Goal: Task Accomplishment & Management: Manage account settings

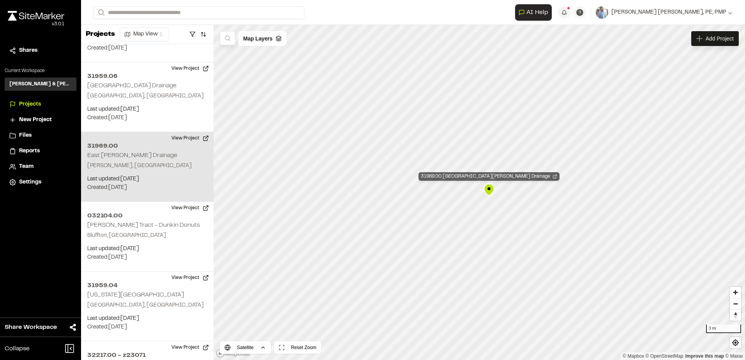
scroll to position [1715, 0]
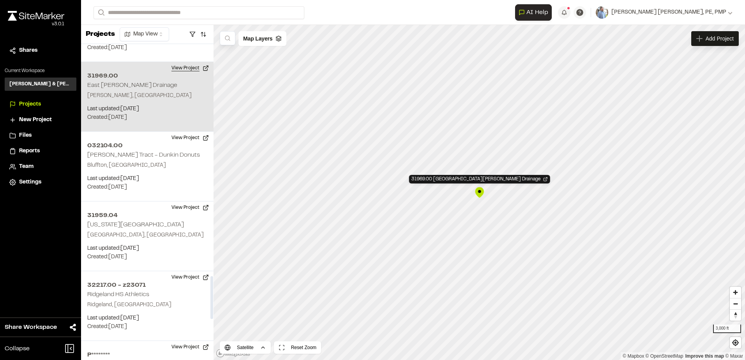
click at [180, 62] on button "View Project" at bounding box center [190, 68] width 47 height 12
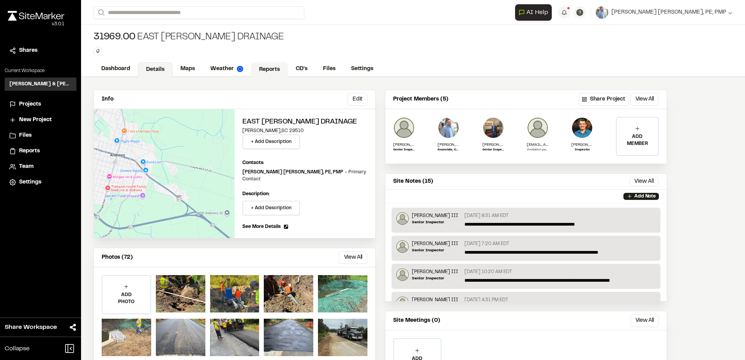
click at [274, 70] on link "Reports" at bounding box center [269, 69] width 37 height 15
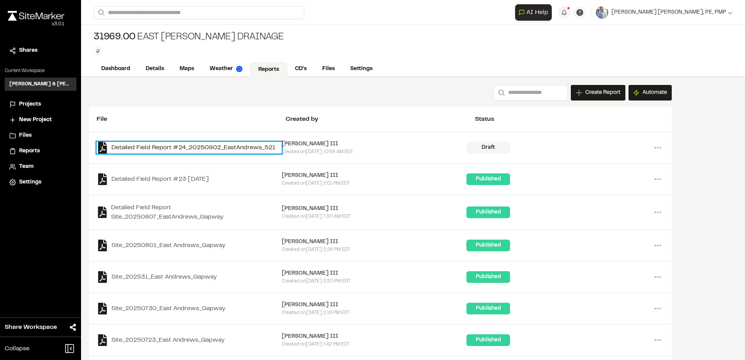
click at [220, 145] on link "Detailed Field Report #24_20250902_EastAndrews_521" at bounding box center [189, 148] width 185 height 12
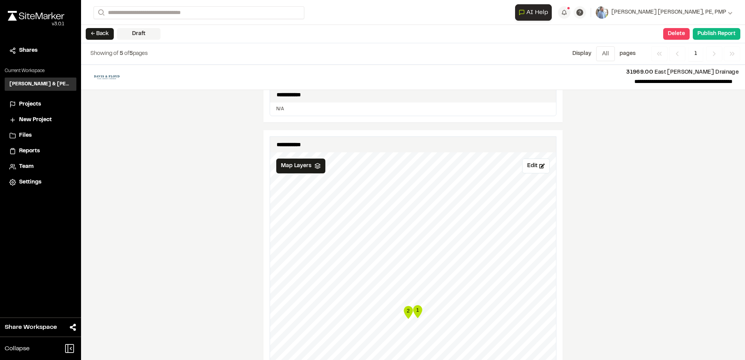
scroll to position [468, 0]
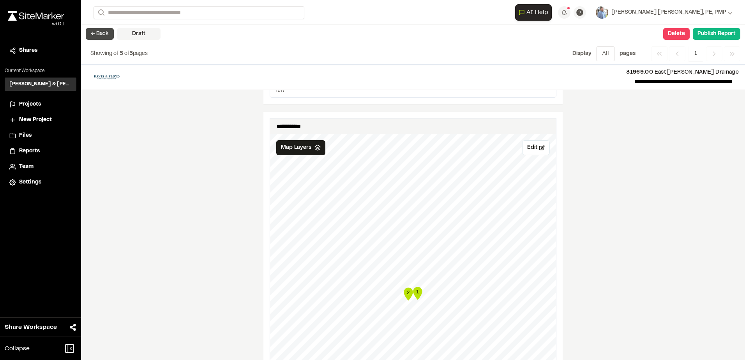
click at [105, 33] on button "← Back" at bounding box center [100, 34] width 28 height 12
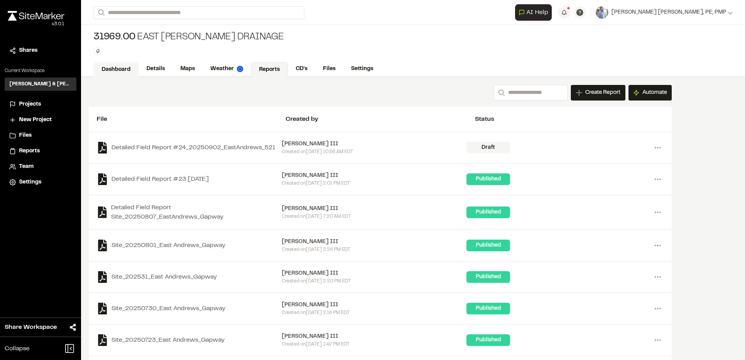
click at [124, 67] on link "Dashboard" at bounding box center [116, 69] width 45 height 15
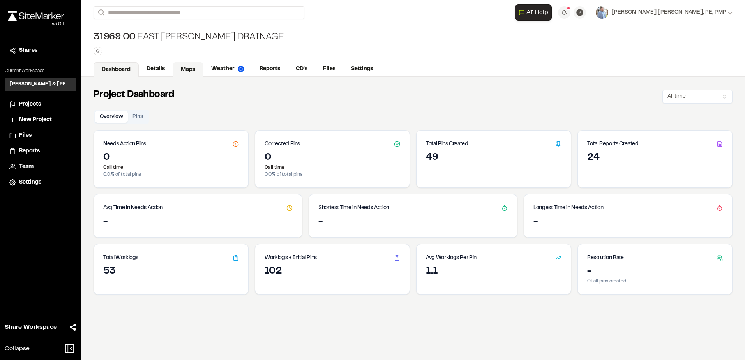
click at [185, 65] on link "Maps" at bounding box center [188, 69] width 31 height 15
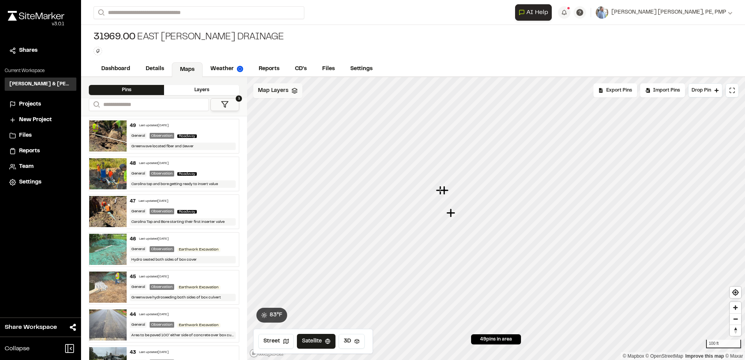
click at [273, 94] on span "Map Layers" at bounding box center [273, 91] width 30 height 9
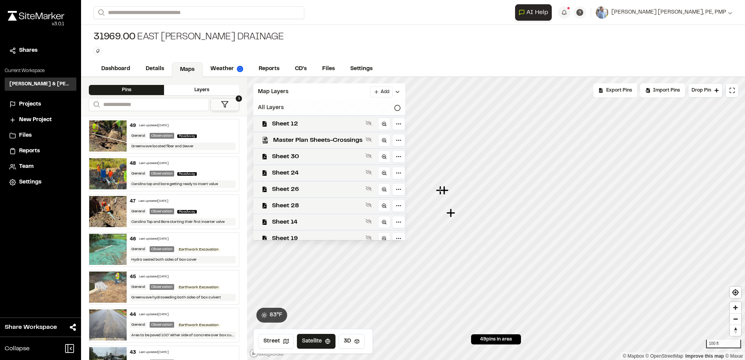
click at [281, 107] on div "All Layers" at bounding box center [329, 108] width 152 height 15
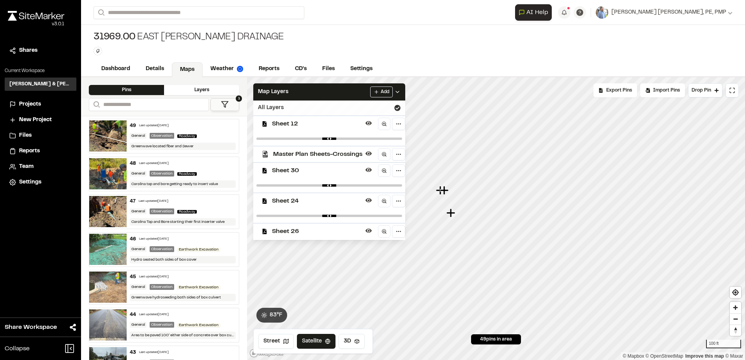
click at [269, 106] on div "All Layers" at bounding box center [329, 108] width 152 height 15
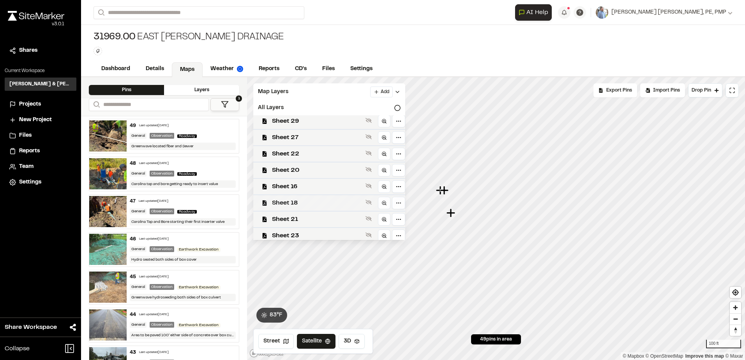
scroll to position [203, 0]
click at [290, 230] on span "Sheet 23" at bounding box center [317, 232] width 90 height 9
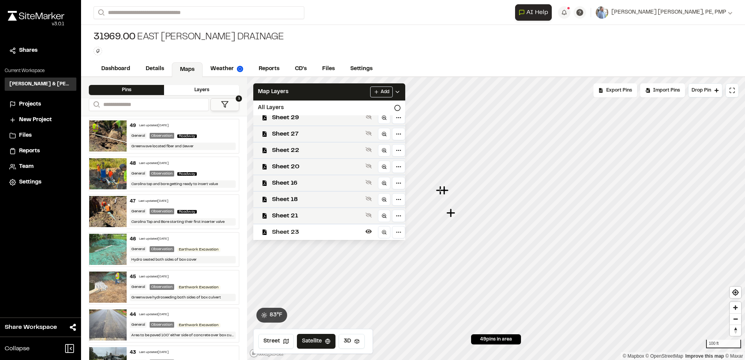
click at [289, 230] on span "Sheet 23" at bounding box center [317, 232] width 90 height 9
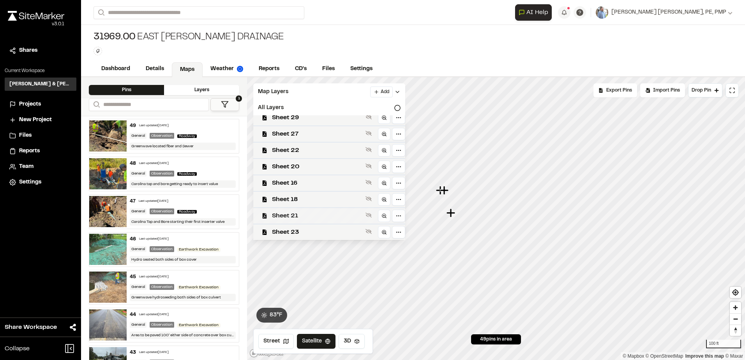
click at [285, 215] on span "Sheet 21" at bounding box center [317, 215] width 90 height 9
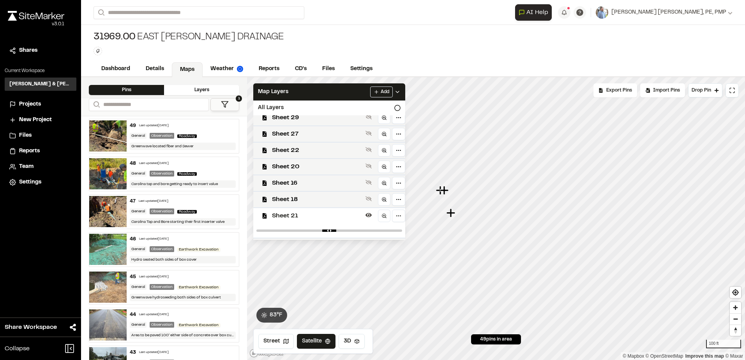
click at [285, 215] on span "Sheet 21" at bounding box center [317, 215] width 90 height 9
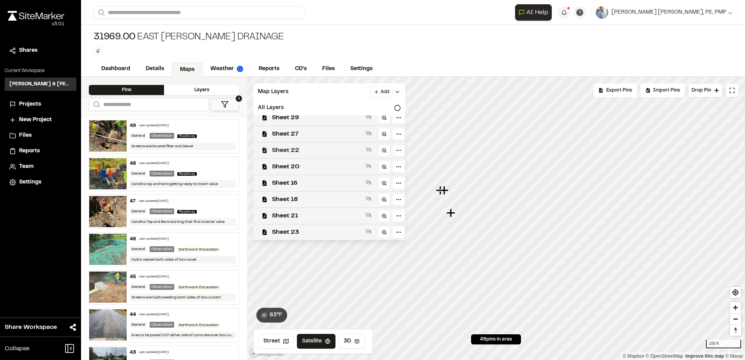
click at [277, 150] on span "Sheet 22" at bounding box center [317, 150] width 90 height 9
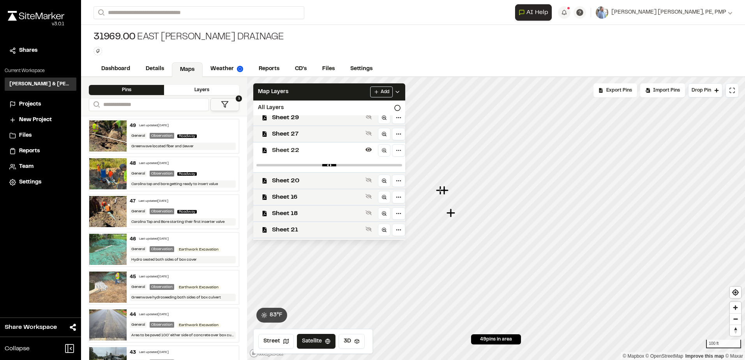
click at [277, 150] on span "Sheet 22" at bounding box center [317, 150] width 90 height 9
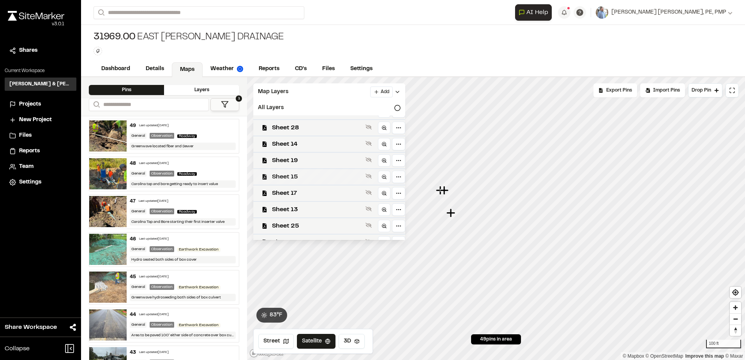
scroll to position [39, 0]
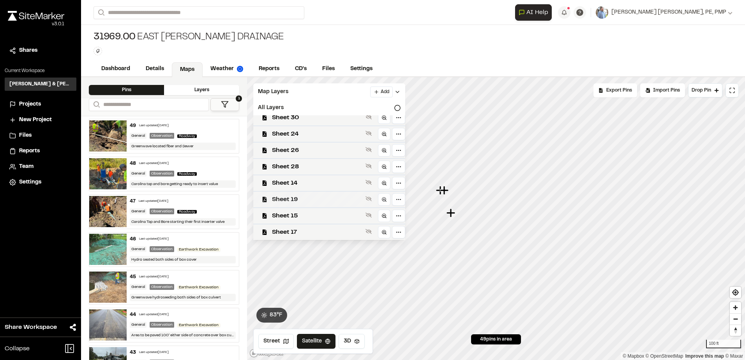
click at [282, 197] on span "Sheet 19" at bounding box center [317, 199] width 90 height 9
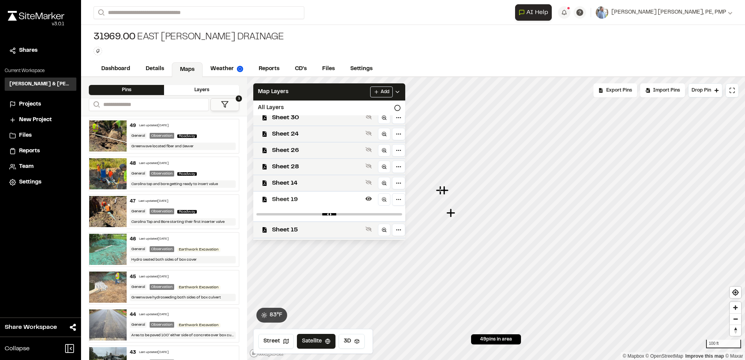
click at [280, 197] on span "Sheet 19" at bounding box center [317, 199] width 90 height 9
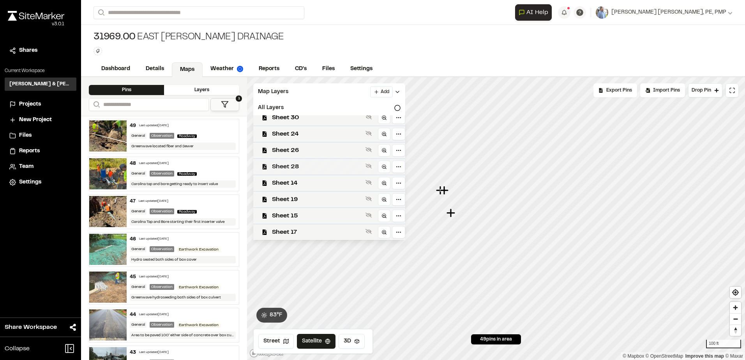
click at [291, 170] on span "Sheet 28" at bounding box center [317, 166] width 90 height 9
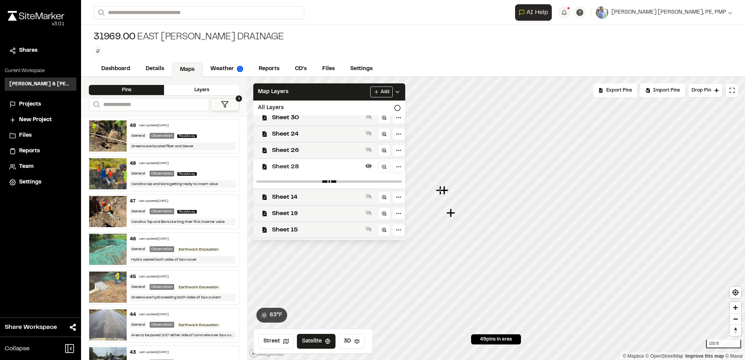
click at [291, 170] on span "Sheet 28" at bounding box center [317, 166] width 90 height 9
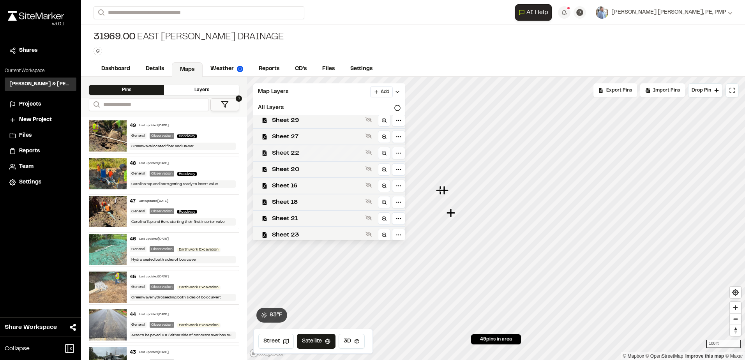
scroll to position [203, 0]
click at [285, 153] on span "Sheet 22" at bounding box center [317, 150] width 90 height 9
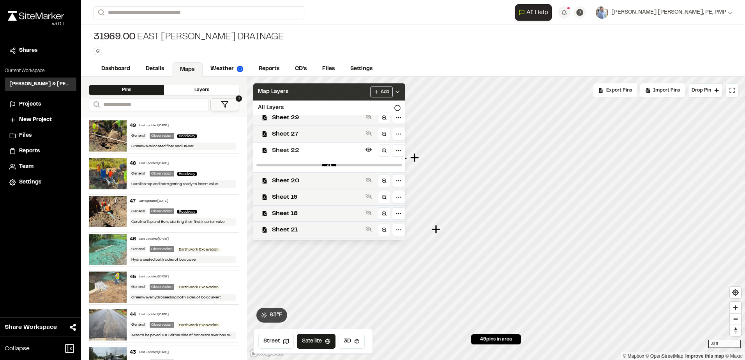
click at [401, 91] on icon at bounding box center [398, 92] width 6 height 6
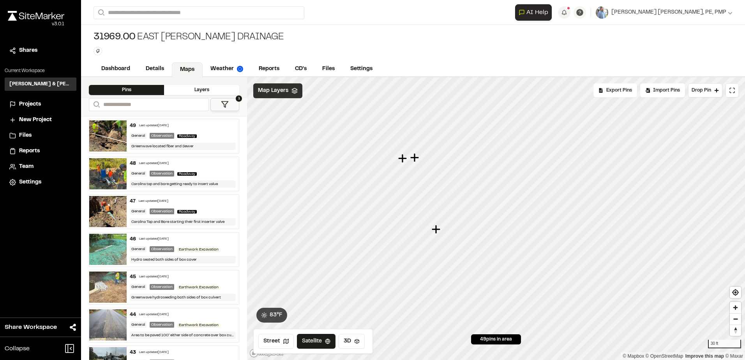
scroll to position [0, 0]
click at [291, 95] on div "Map Layers" at bounding box center [277, 90] width 49 height 15
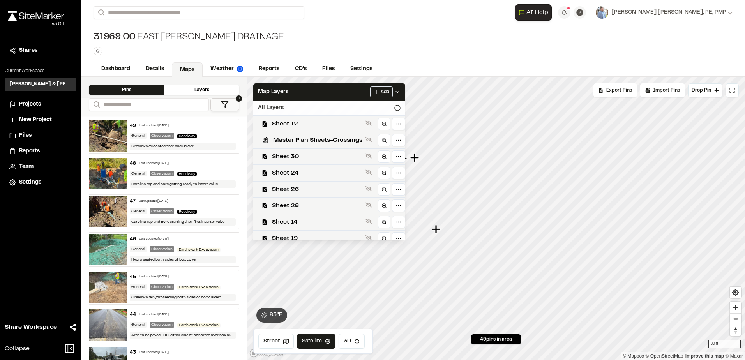
click at [303, 110] on div "All Layers" at bounding box center [329, 108] width 152 height 15
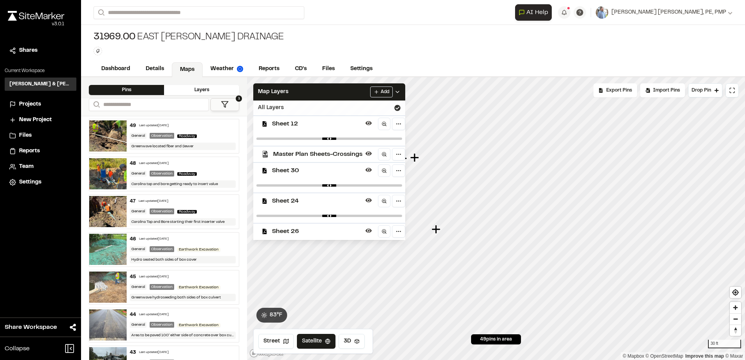
click at [300, 109] on div "All Layers" at bounding box center [329, 108] width 152 height 15
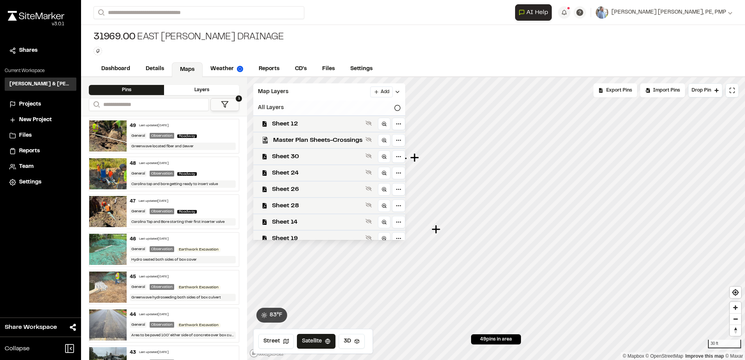
click at [300, 108] on div "All Layers" at bounding box center [329, 108] width 152 height 15
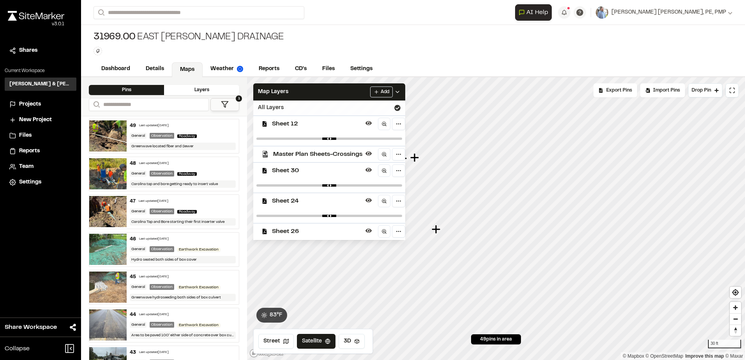
click at [300, 108] on div "All Layers" at bounding box center [329, 108] width 152 height 15
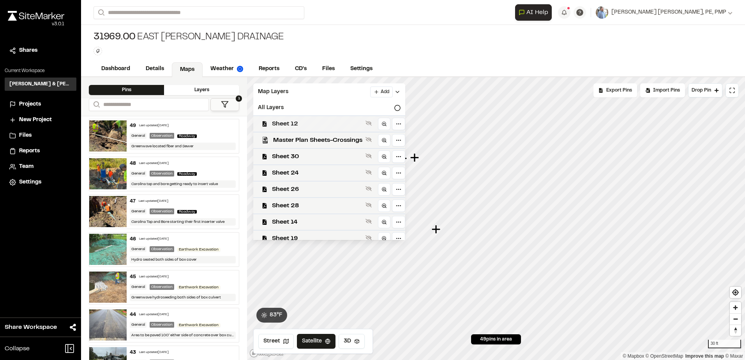
click at [304, 125] on span "Sheet 12" at bounding box center [317, 123] width 90 height 9
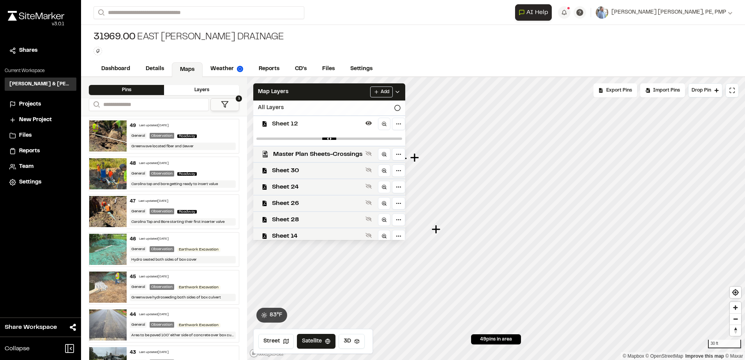
click at [285, 110] on div "All Layers" at bounding box center [329, 108] width 152 height 15
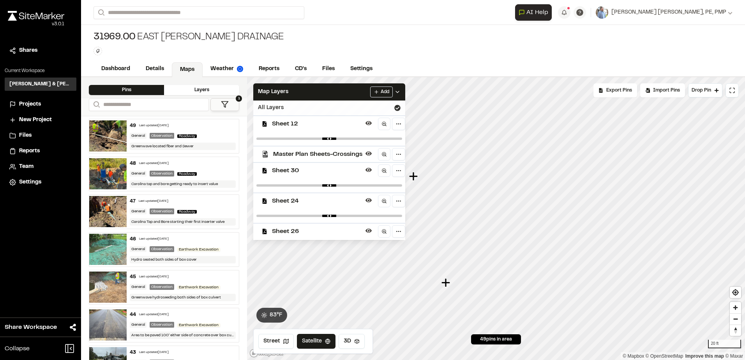
click at [278, 106] on div "All Layers" at bounding box center [329, 108] width 152 height 15
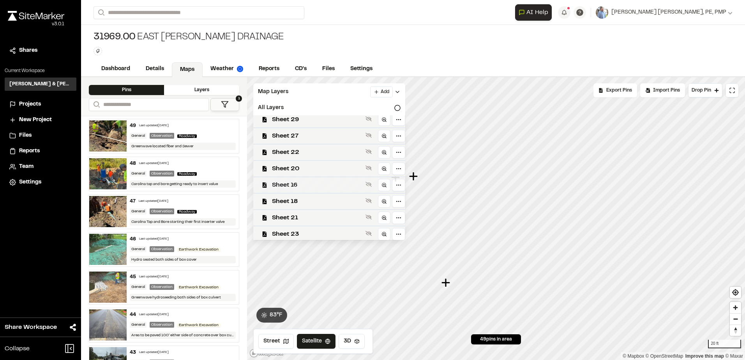
scroll to position [203, 0]
click at [289, 228] on span "Sheet 23" at bounding box center [317, 232] width 90 height 9
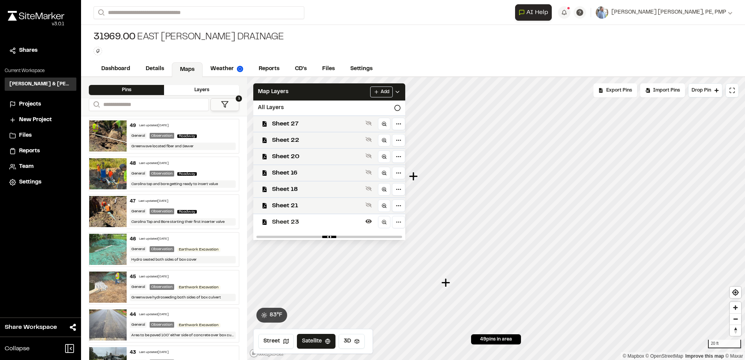
scroll to position [217, 0]
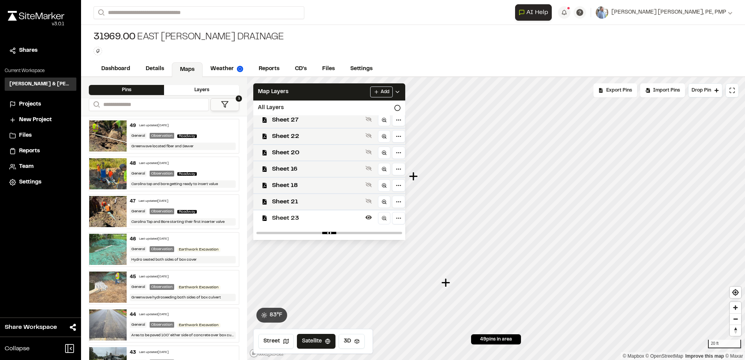
click at [285, 216] on span "Sheet 23" at bounding box center [317, 218] width 90 height 9
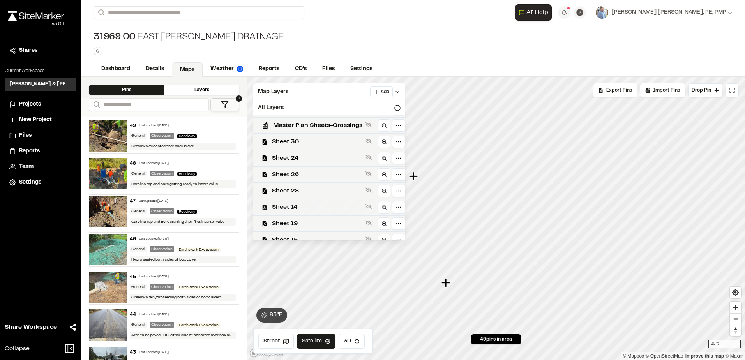
scroll to position [8, 0]
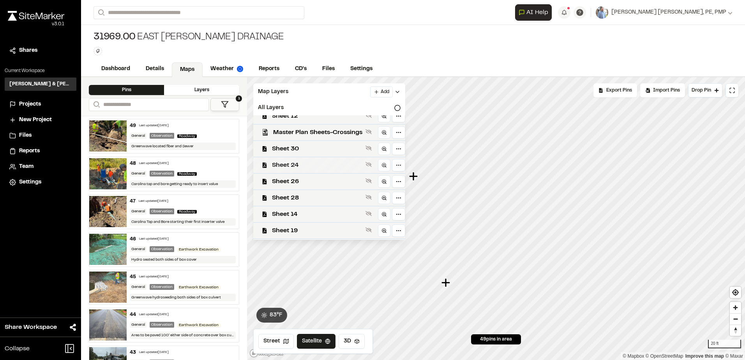
click at [278, 161] on span "Sheet 24" at bounding box center [317, 165] width 90 height 9
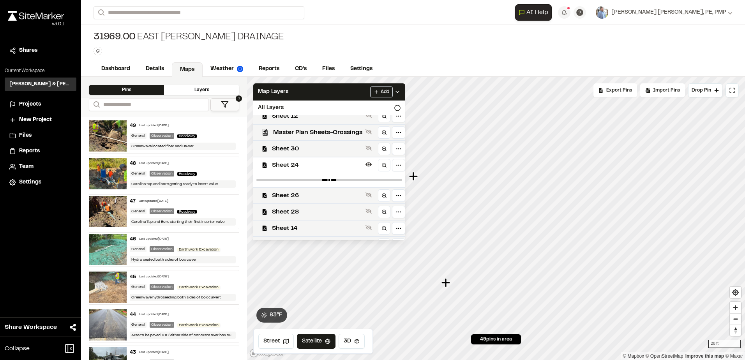
click at [278, 161] on span "Sheet 24" at bounding box center [317, 165] width 90 height 9
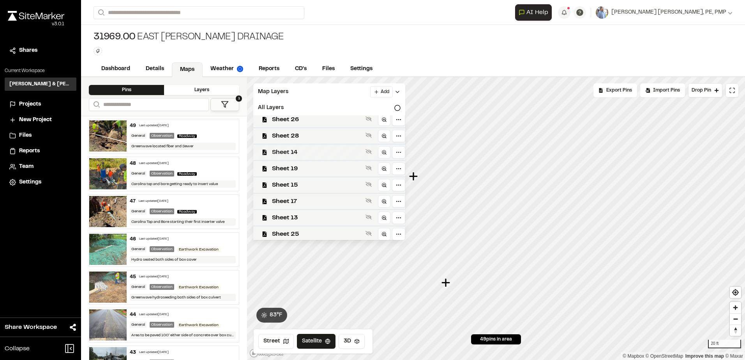
scroll to position [0, 0]
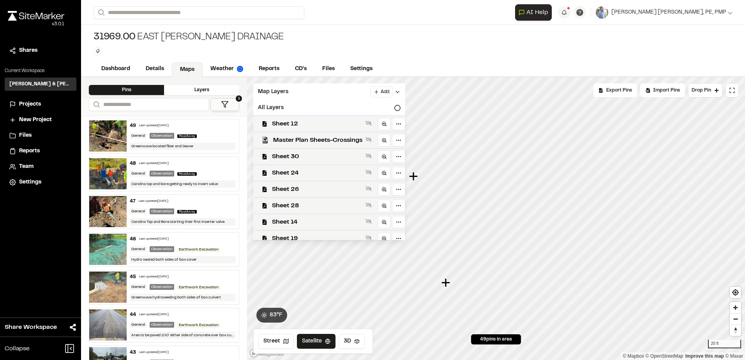
click at [401, 91] on icon at bounding box center [398, 92] width 6 height 6
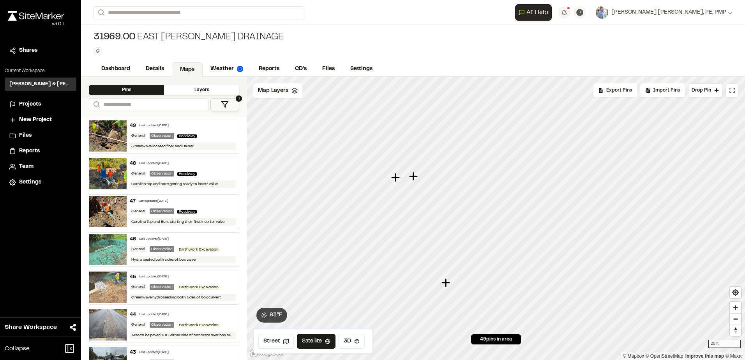
click at [293, 92] on icon at bounding box center [295, 91] width 6 height 6
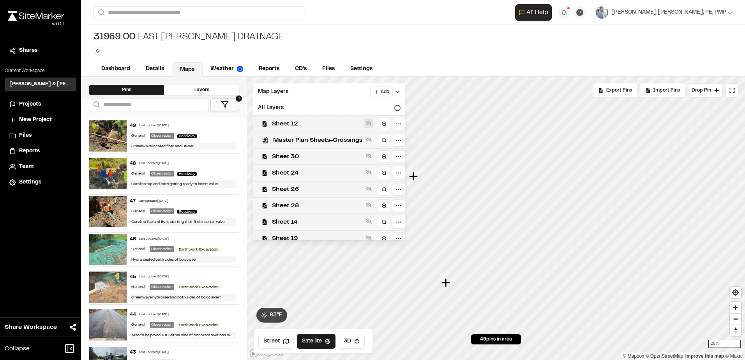
click at [368, 125] on icon at bounding box center [369, 123] width 6 height 6
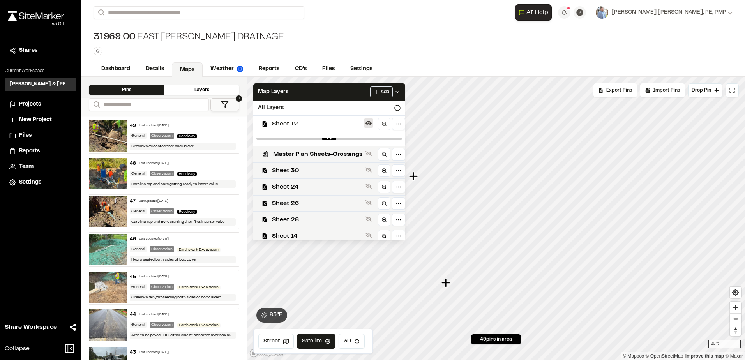
click at [368, 125] on icon at bounding box center [369, 123] width 6 height 4
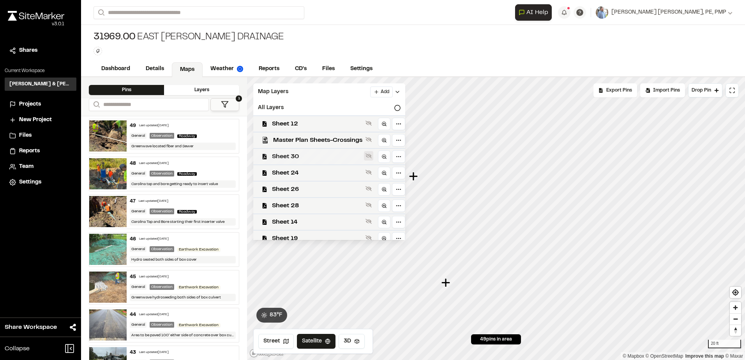
click at [372, 155] on icon at bounding box center [369, 156] width 6 height 6
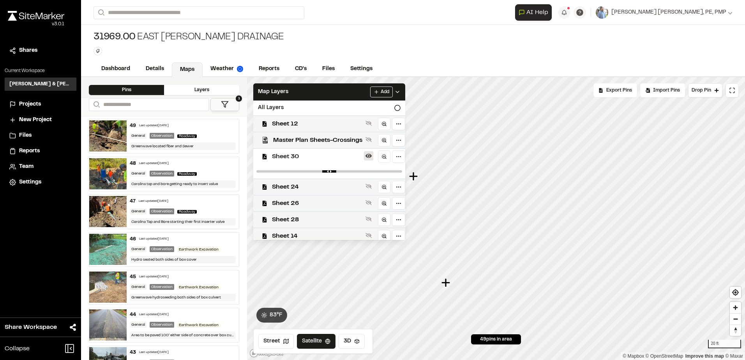
click at [371, 157] on icon at bounding box center [369, 156] width 6 height 6
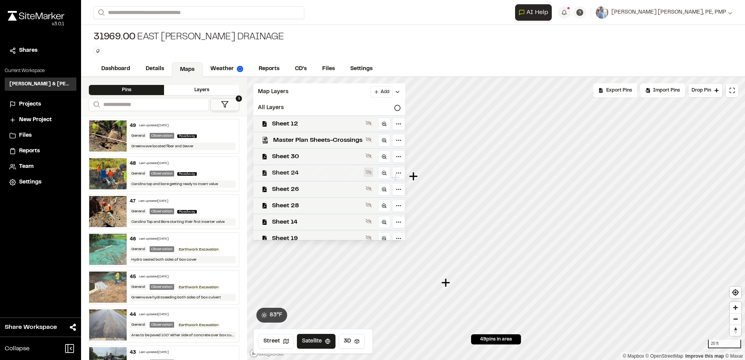
click at [370, 170] on icon at bounding box center [369, 172] width 6 height 6
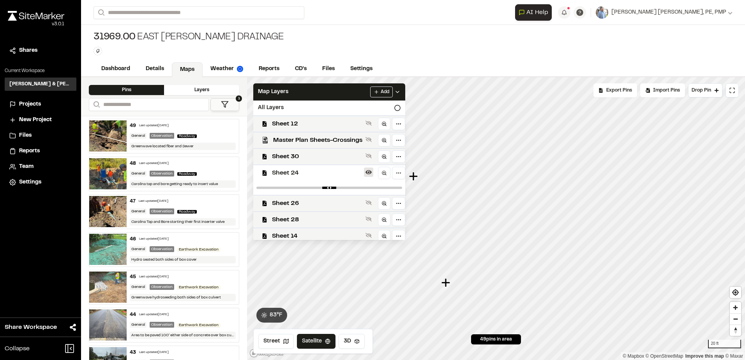
click at [370, 170] on icon at bounding box center [369, 172] width 6 height 6
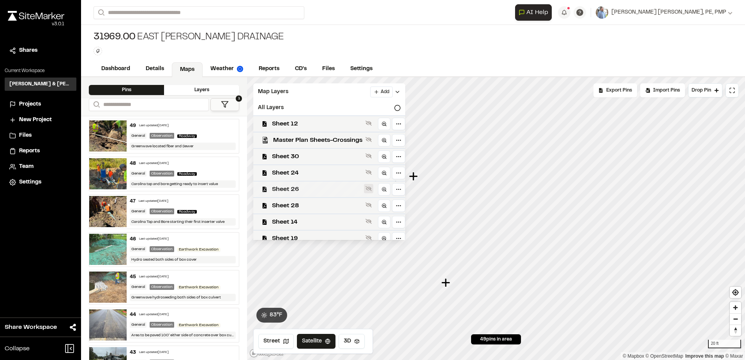
click at [371, 190] on icon at bounding box center [369, 189] width 6 height 6
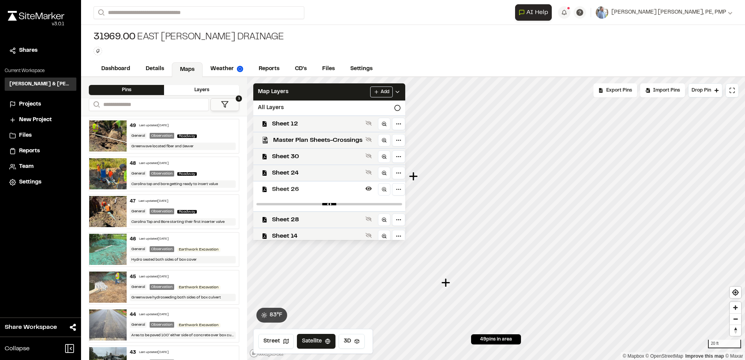
click at [370, 190] on icon at bounding box center [369, 189] width 6 height 4
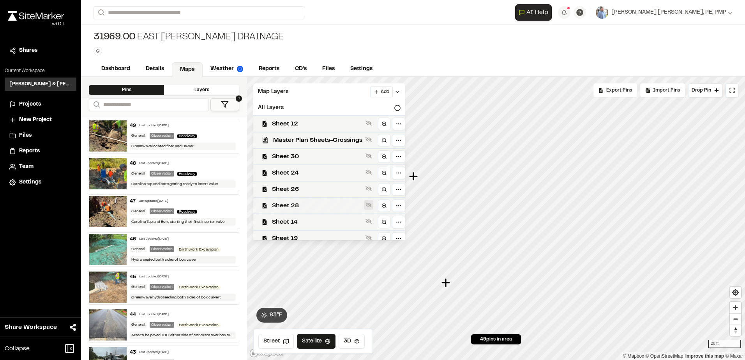
click at [372, 207] on icon at bounding box center [369, 205] width 6 height 6
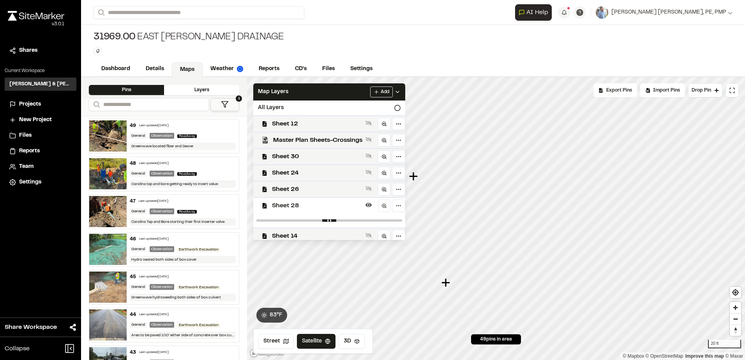
click at [372, 207] on icon at bounding box center [369, 205] width 6 height 6
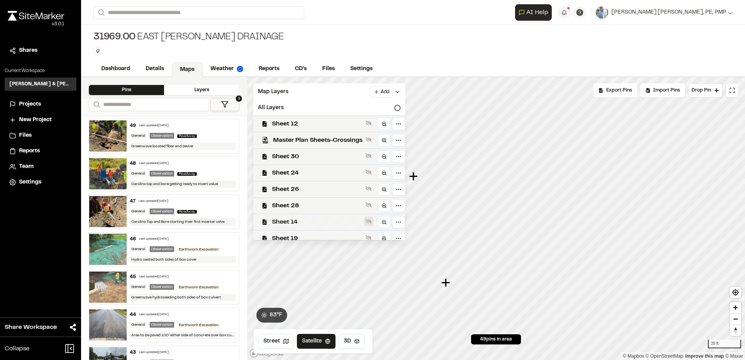
scroll to position [39, 0]
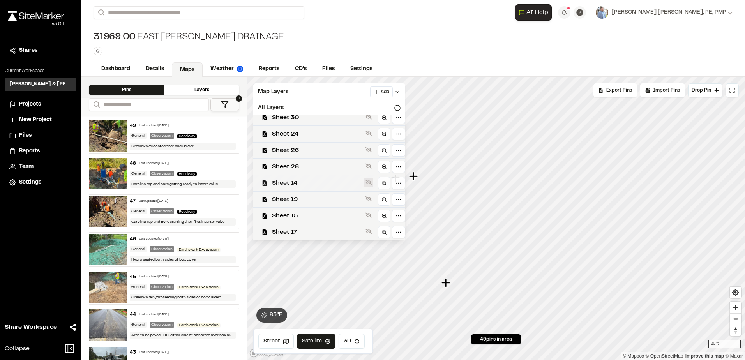
click at [368, 183] on icon at bounding box center [369, 182] width 6 height 5
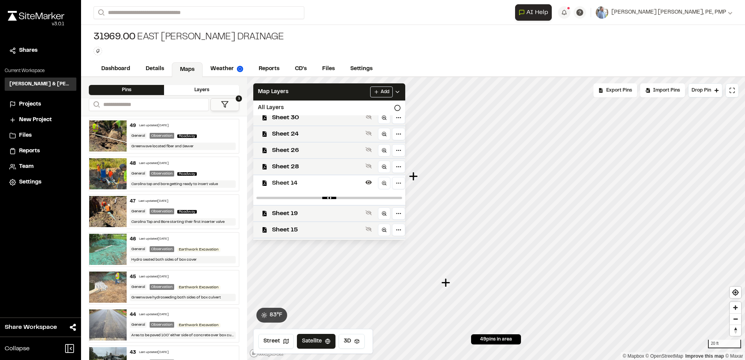
click at [368, 183] on icon at bounding box center [369, 182] width 6 height 6
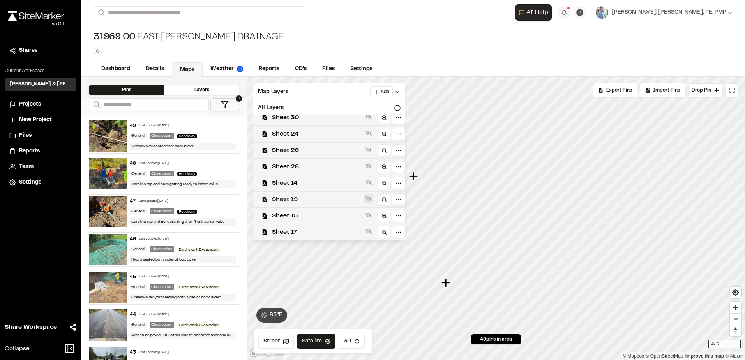
click at [372, 202] on icon at bounding box center [369, 199] width 6 height 6
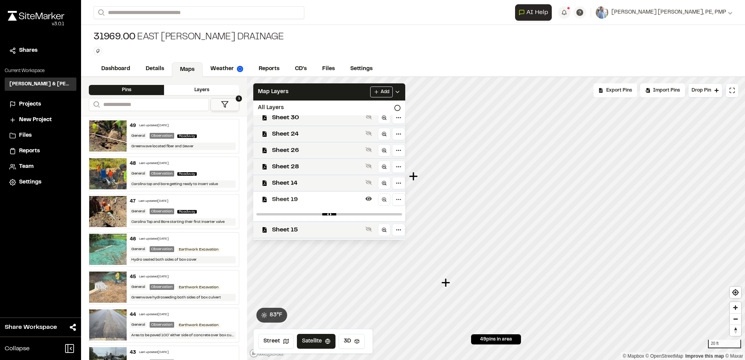
click at [372, 202] on icon at bounding box center [369, 199] width 6 height 6
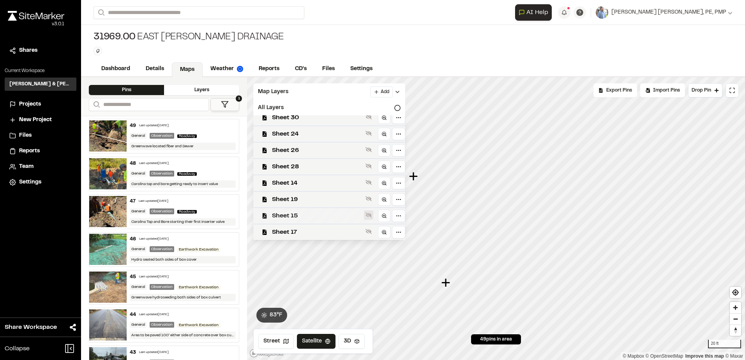
click at [372, 213] on icon at bounding box center [369, 215] width 6 height 6
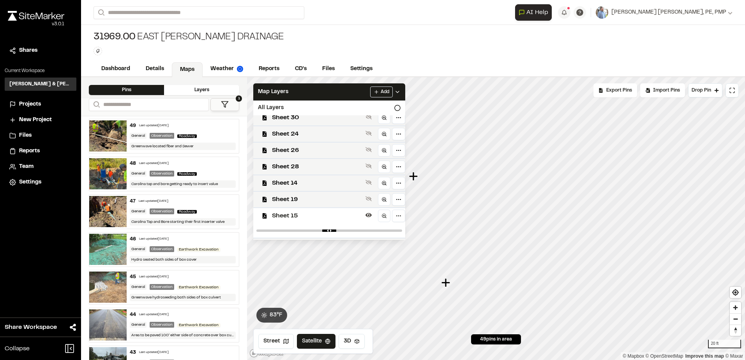
click at [372, 213] on icon at bounding box center [369, 215] width 6 height 6
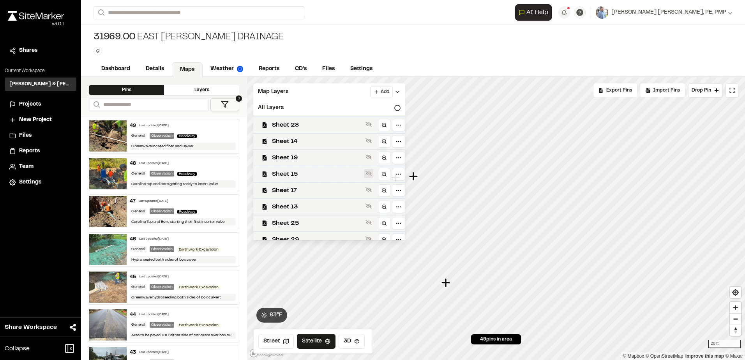
scroll to position [117, 0]
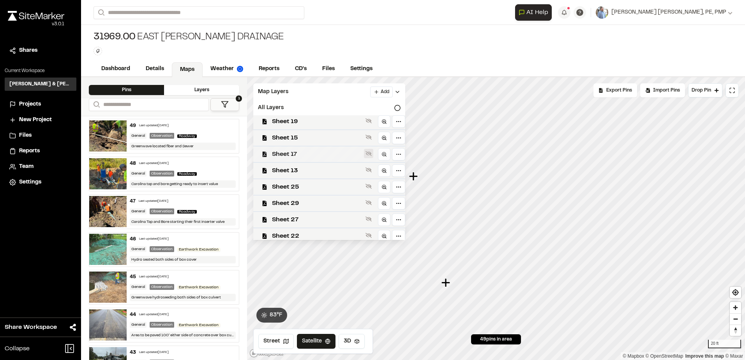
click at [366, 154] on button at bounding box center [368, 153] width 9 height 9
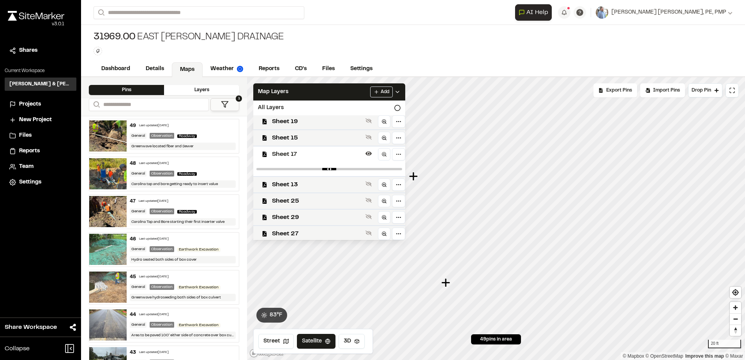
click at [366, 154] on icon at bounding box center [369, 153] width 6 height 6
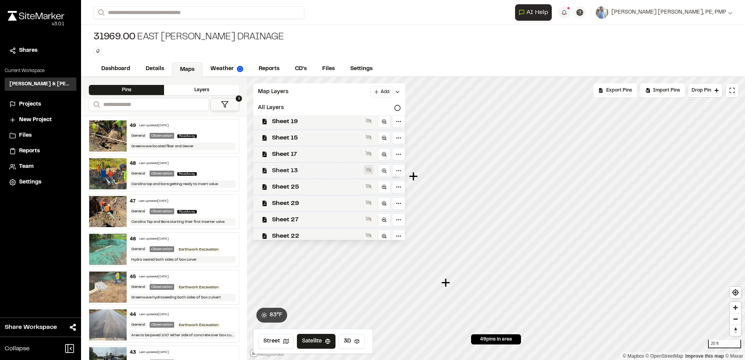
click at [372, 173] on icon at bounding box center [369, 170] width 6 height 6
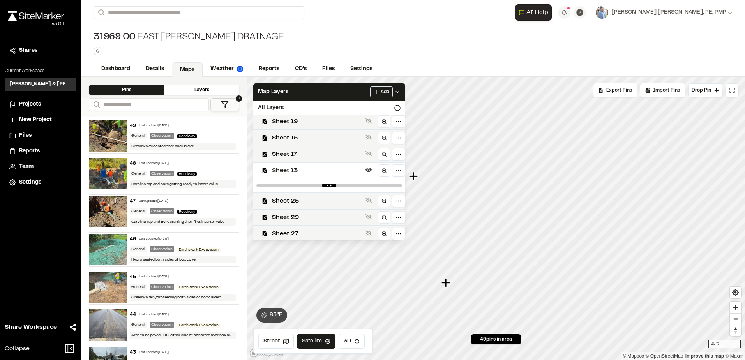
click at [372, 173] on icon at bounding box center [369, 170] width 6 height 6
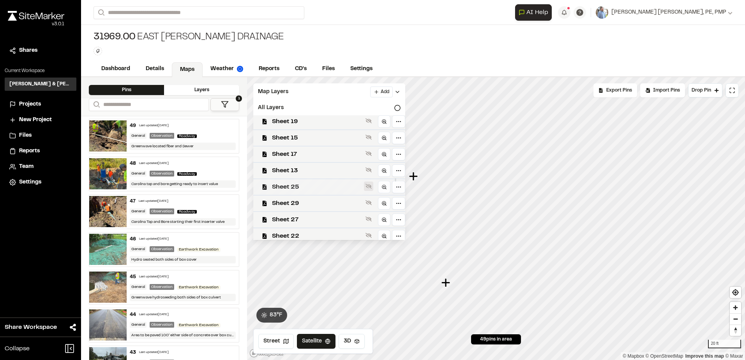
click at [372, 188] on icon at bounding box center [369, 186] width 6 height 5
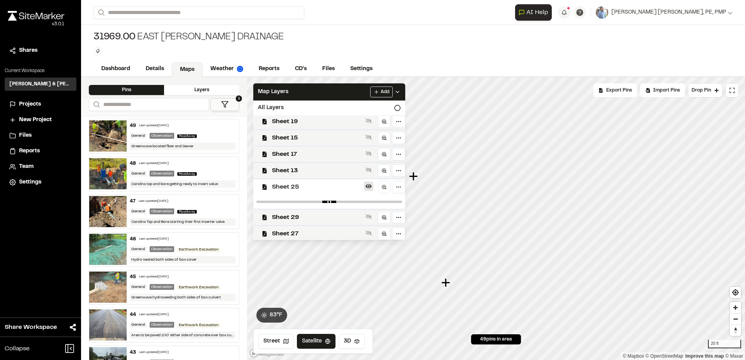
click at [371, 188] on icon at bounding box center [369, 186] width 6 height 4
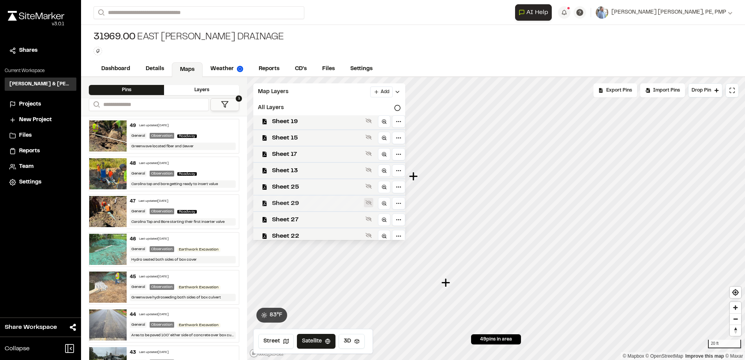
click at [369, 199] on button at bounding box center [368, 202] width 9 height 9
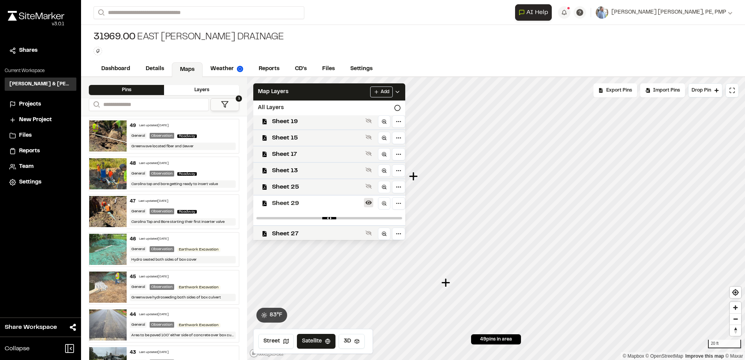
click at [371, 203] on icon at bounding box center [369, 203] width 6 height 6
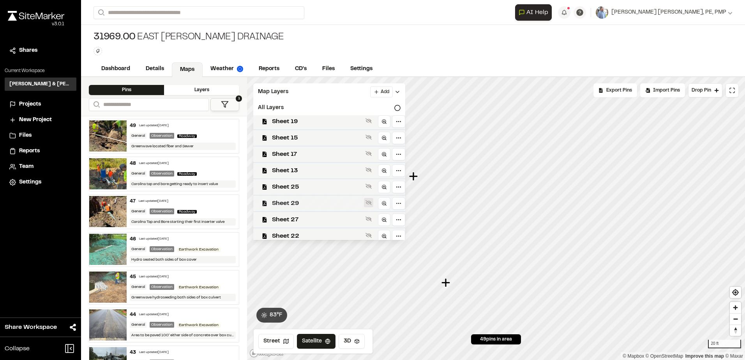
click at [371, 203] on icon at bounding box center [369, 203] width 6 height 6
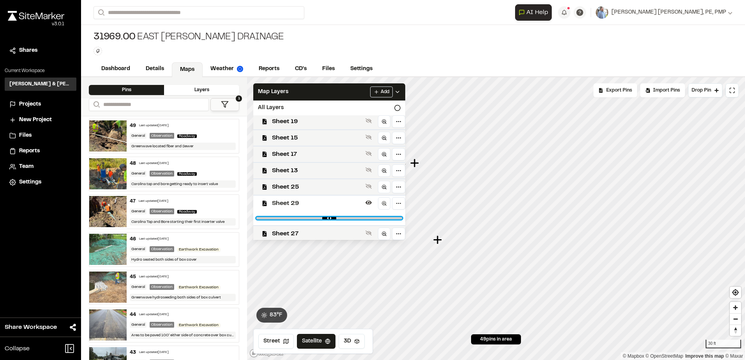
drag, startPoint x: 393, startPoint y: 219, endPoint x: 340, endPoint y: 220, distance: 52.6
type input "****"
click at [340, 219] on input "range" at bounding box center [330, 218] width 146 height 2
click at [263, 70] on link "Reports" at bounding box center [269, 69] width 37 height 15
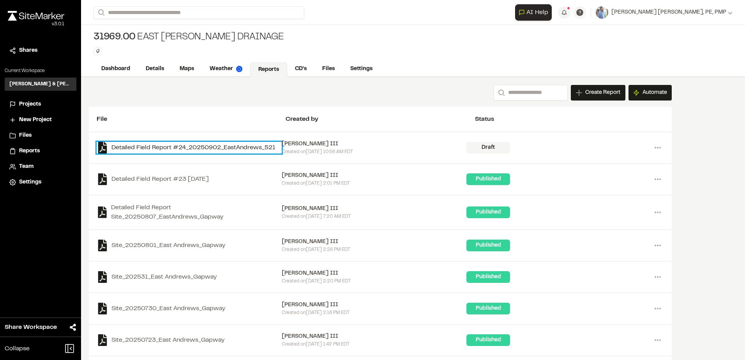
click at [205, 147] on link "Detailed Field Report #24_20250902_EastAndrews_521" at bounding box center [189, 148] width 185 height 12
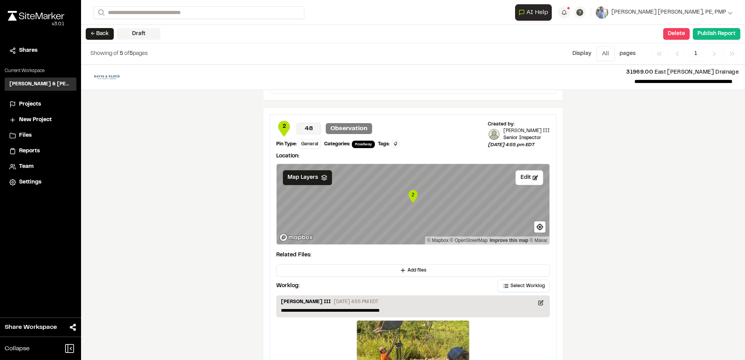
scroll to position [1317, 0]
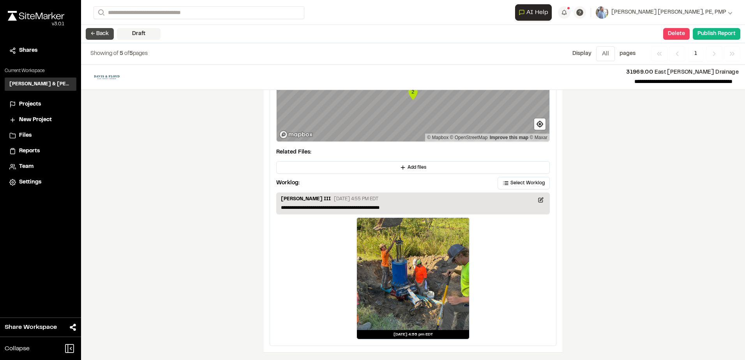
click at [110, 38] on button "← Back" at bounding box center [100, 34] width 28 height 12
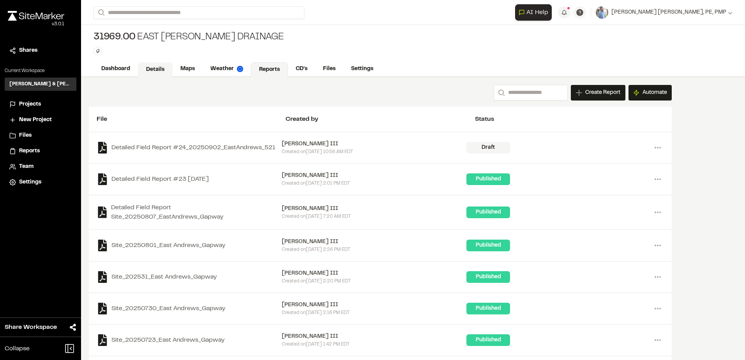
click at [156, 68] on link "Details" at bounding box center [155, 69] width 35 height 15
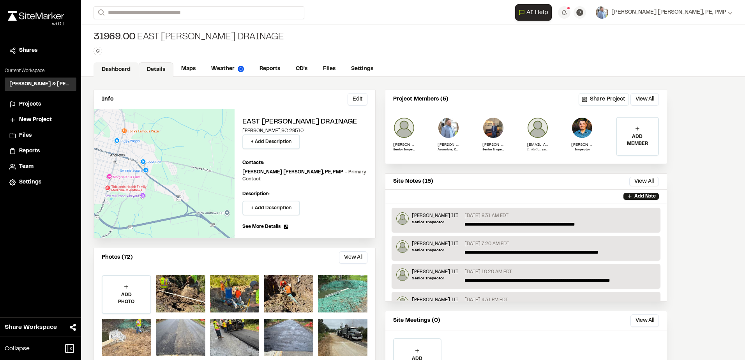
click at [118, 65] on link "Dashboard" at bounding box center [116, 69] width 45 height 15
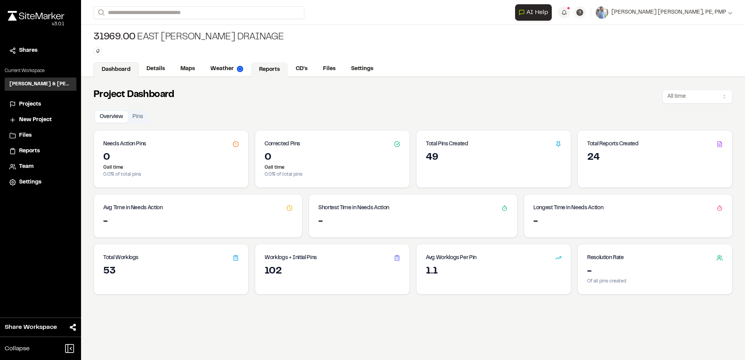
click at [264, 74] on link "Reports" at bounding box center [269, 69] width 37 height 15
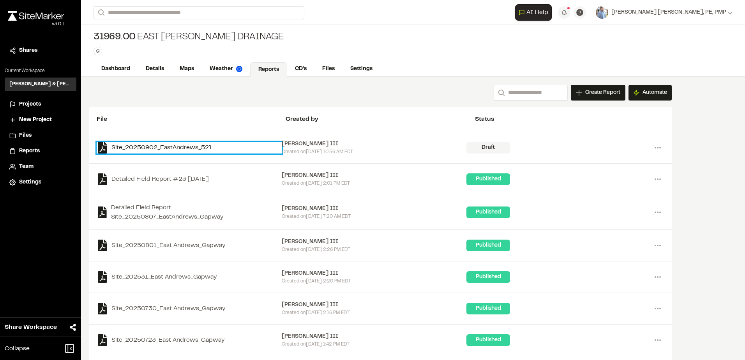
click at [182, 146] on link "Site_20250902_EastAndrews_521" at bounding box center [189, 148] width 185 height 12
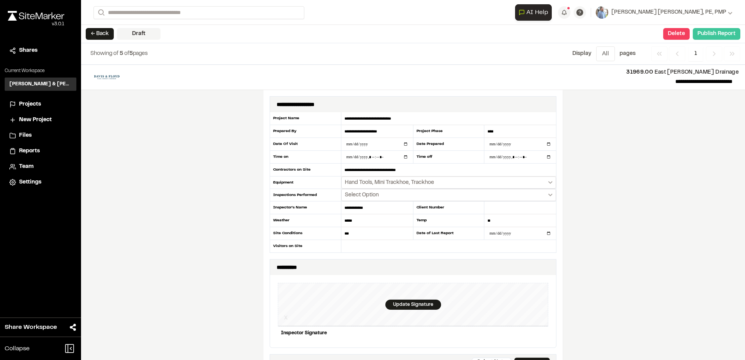
click at [716, 34] on button "Publish Report" at bounding box center [717, 34] width 48 height 12
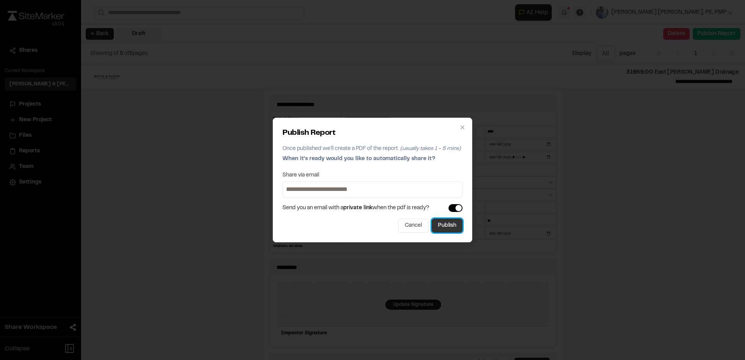
click at [442, 228] on button "Publish" at bounding box center [447, 226] width 31 height 14
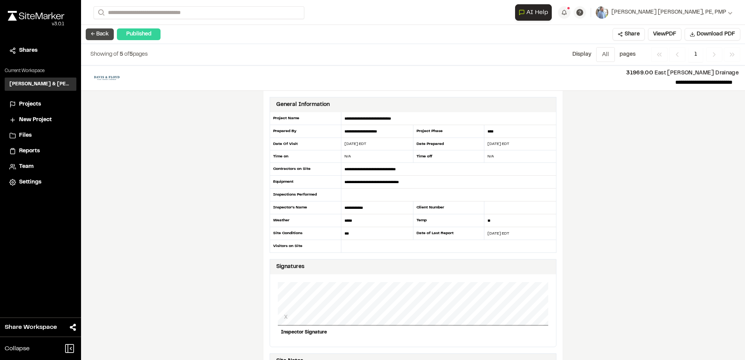
click at [112, 34] on button "← Back" at bounding box center [100, 34] width 28 height 12
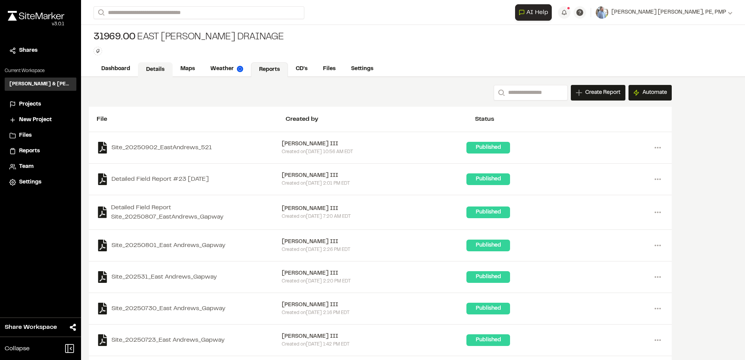
click at [153, 65] on link "Details" at bounding box center [155, 69] width 35 height 15
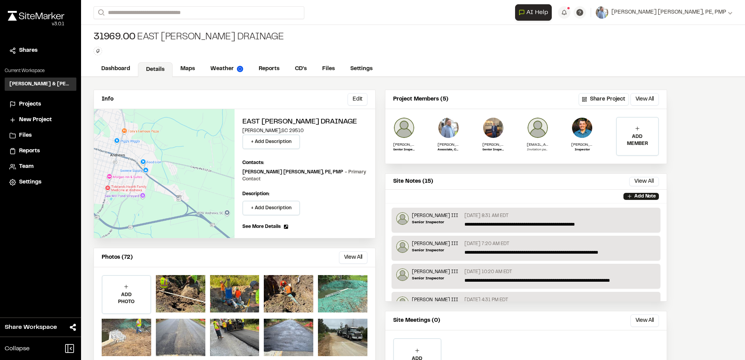
click at [163, 67] on link "Details" at bounding box center [155, 69] width 35 height 15
click at [157, 71] on link "Details" at bounding box center [155, 69] width 35 height 15
click at [152, 67] on link "Details" at bounding box center [155, 69] width 35 height 15
click at [187, 69] on link "Maps" at bounding box center [188, 69] width 31 height 15
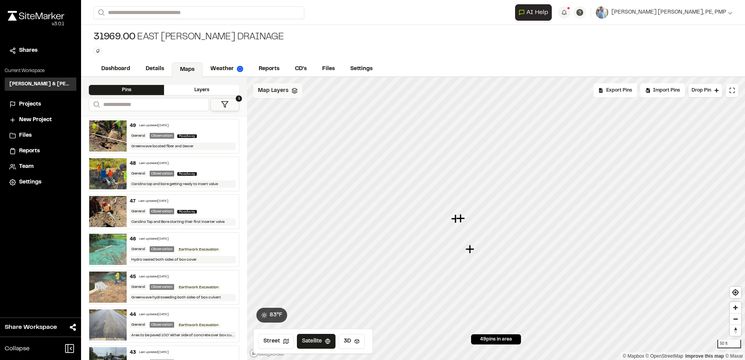
click at [283, 96] on div "Map Layers" at bounding box center [277, 90] width 49 height 15
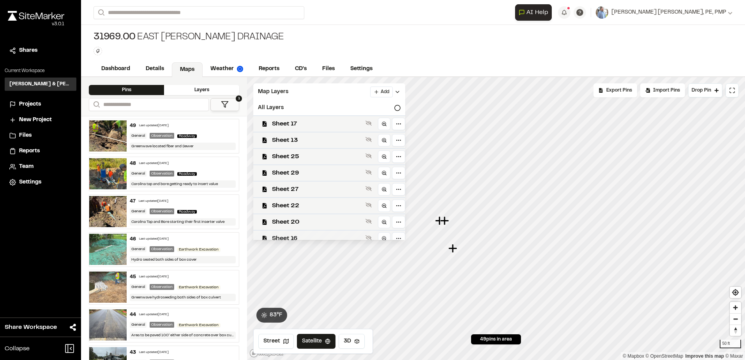
scroll to position [125, 0]
click at [302, 188] on div "Sheet 29" at bounding box center [326, 195] width 158 height 16
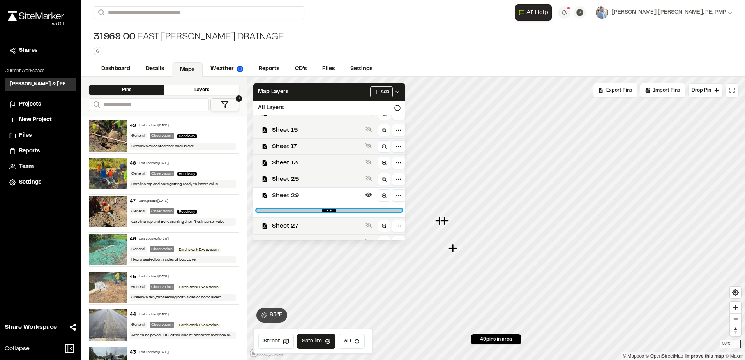
drag, startPoint x: 361, startPoint y: 206, endPoint x: 323, endPoint y: 209, distance: 38.4
type input "****"
click at [323, 209] on input "range" at bounding box center [330, 210] width 146 height 2
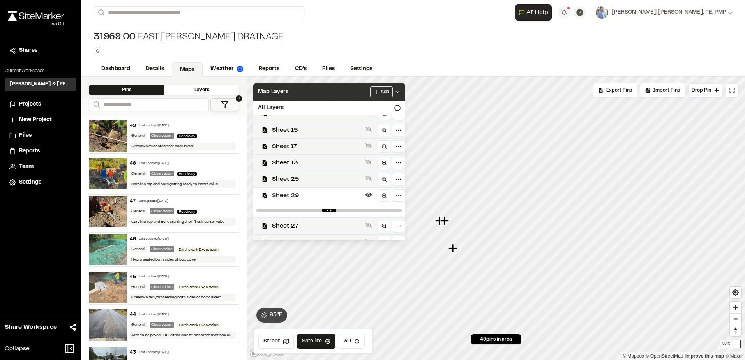
click at [401, 93] on icon at bounding box center [398, 92] width 6 height 6
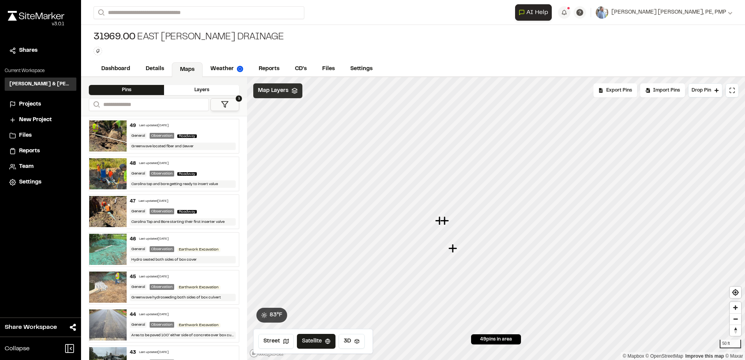
click at [448, 224] on icon "Map marker" at bounding box center [446, 221] width 10 height 10
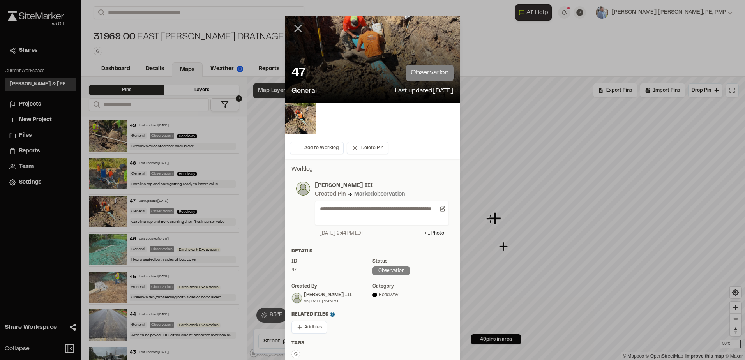
click at [292, 27] on icon at bounding box center [298, 28] width 13 height 13
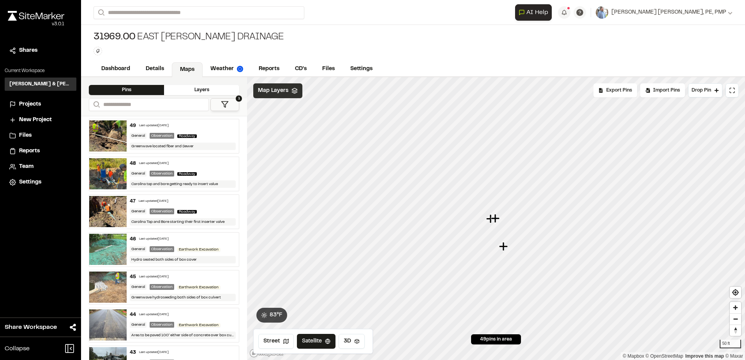
click at [504, 249] on icon "Map marker" at bounding box center [503, 246] width 9 height 9
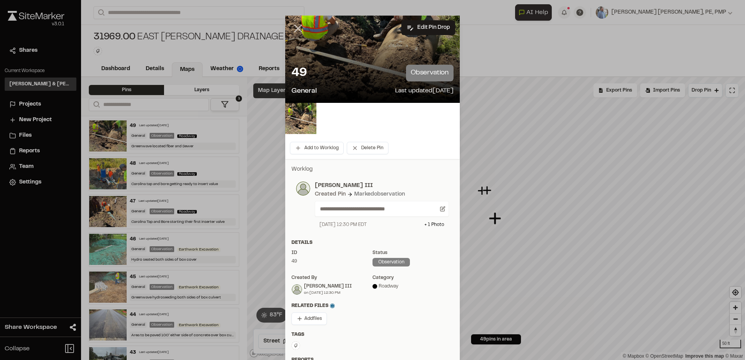
click at [297, 28] on icon at bounding box center [298, 28] width 13 height 13
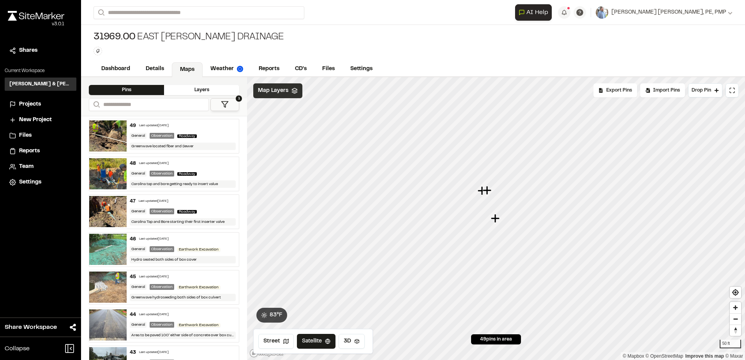
click at [481, 193] on icon "Map marker" at bounding box center [483, 191] width 10 height 10
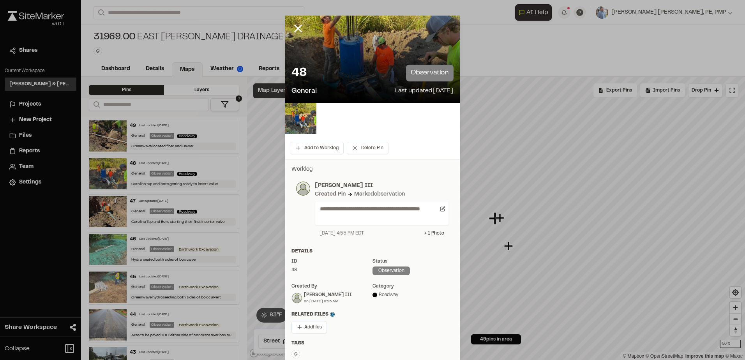
drag, startPoint x: 295, startPoint y: 25, endPoint x: 301, endPoint y: 21, distance: 7.2
click at [297, 24] on icon at bounding box center [298, 28] width 13 height 13
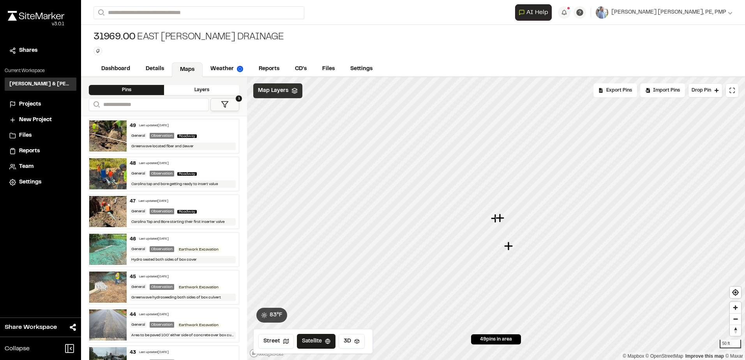
click at [201, 256] on div "Hydro seated both sides of box cover" at bounding box center [183, 259] width 106 height 7
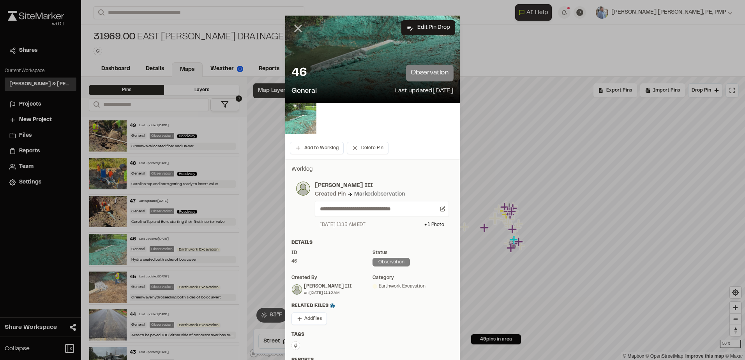
click at [292, 28] on icon at bounding box center [298, 28] width 13 height 13
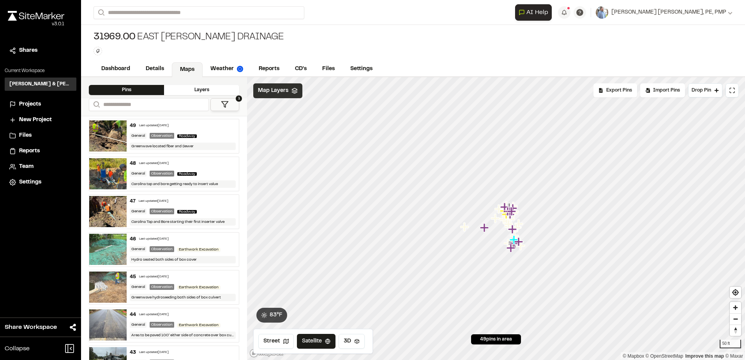
click at [28, 152] on span "Reports" at bounding box center [29, 151] width 21 height 9
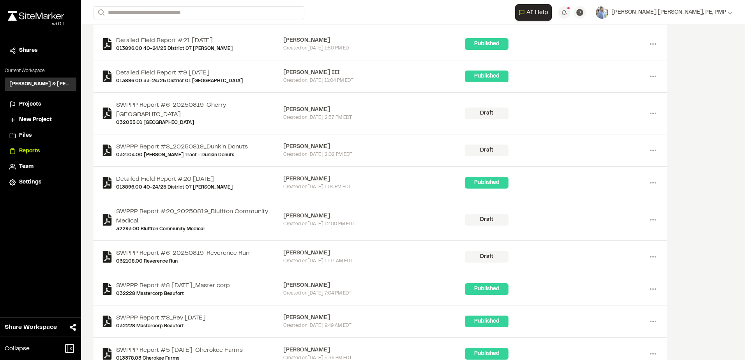
scroll to position [702, 0]
